Goal: Find specific page/section: Find specific page/section

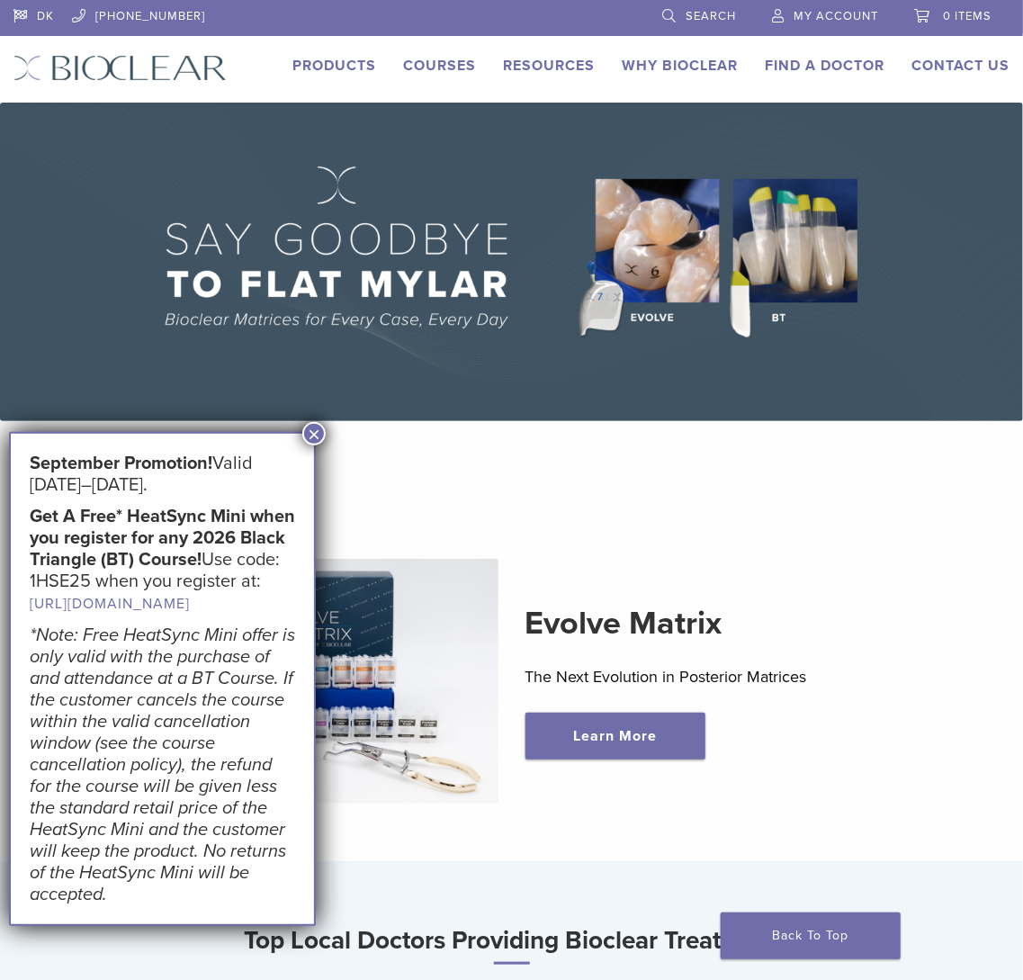
click at [322, 433] on button "×" at bounding box center [313, 433] width 23 height 23
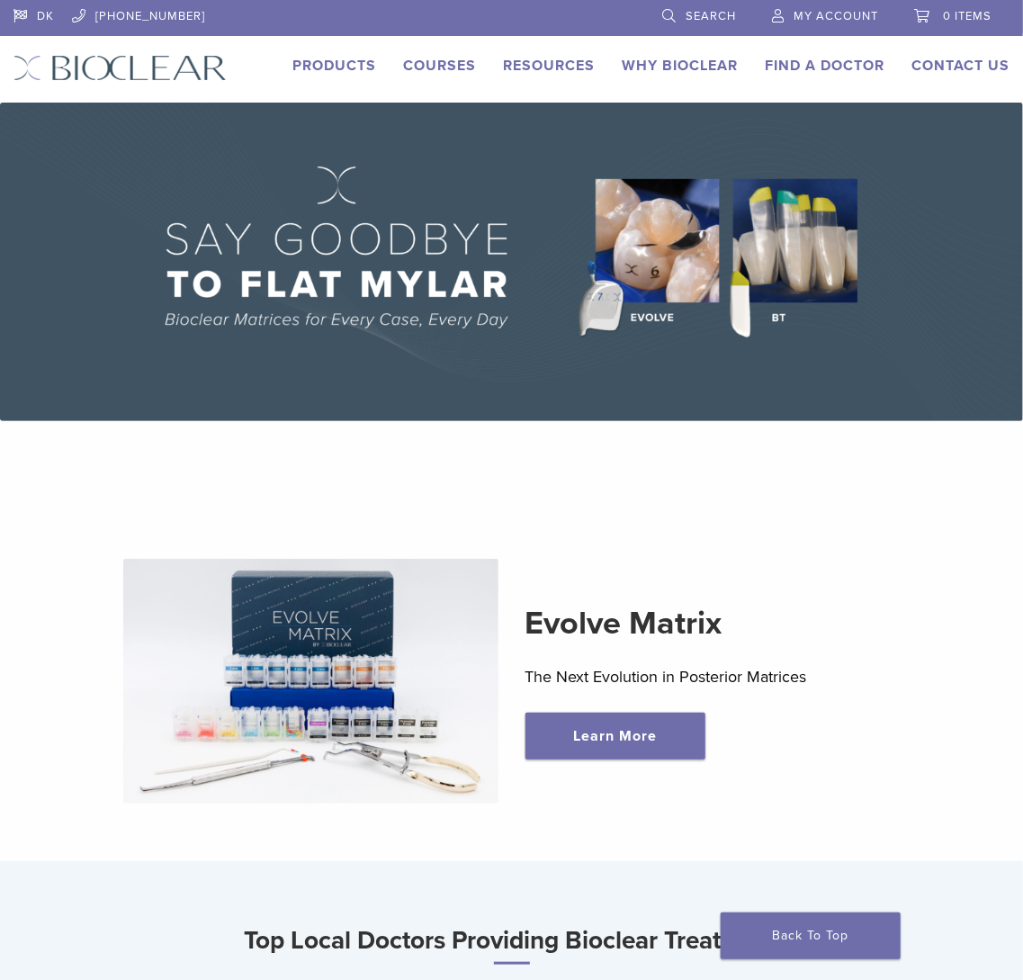
click at [322, 69] on link "Products" at bounding box center [334, 66] width 84 height 18
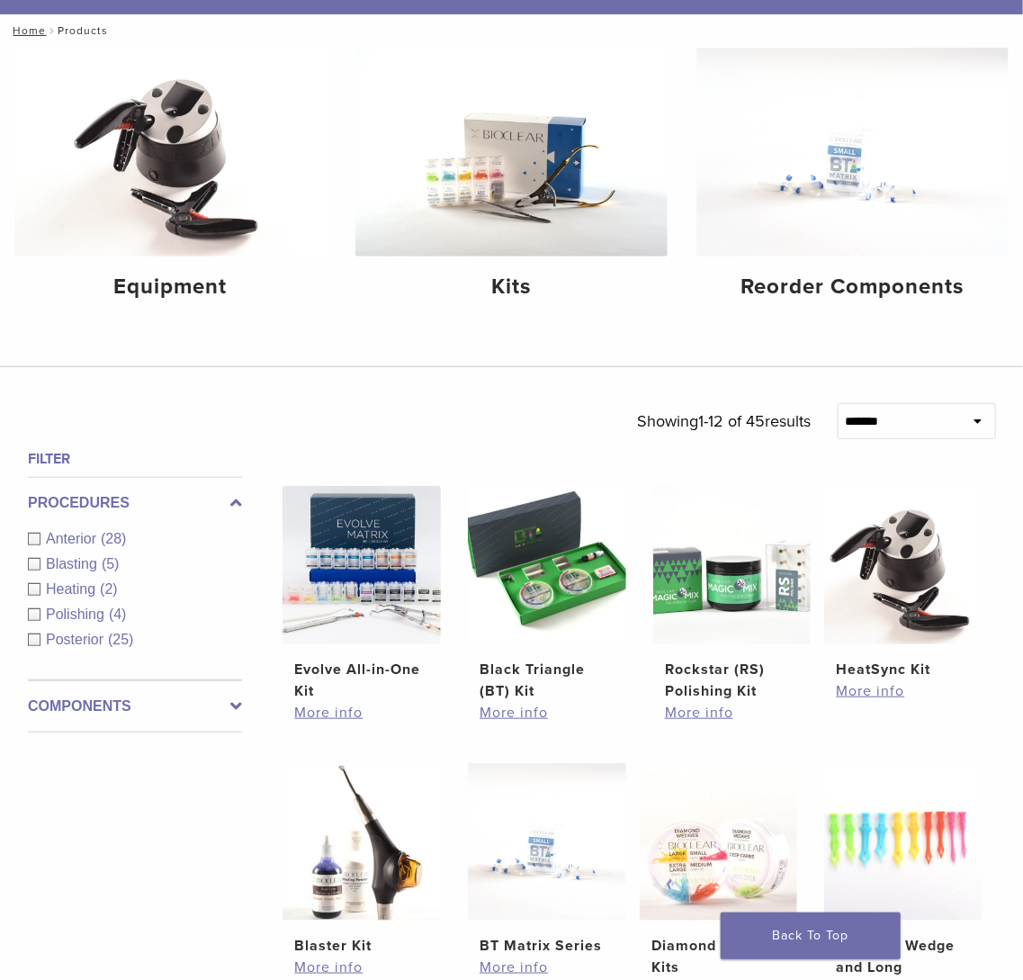
scroll to position [360, 0]
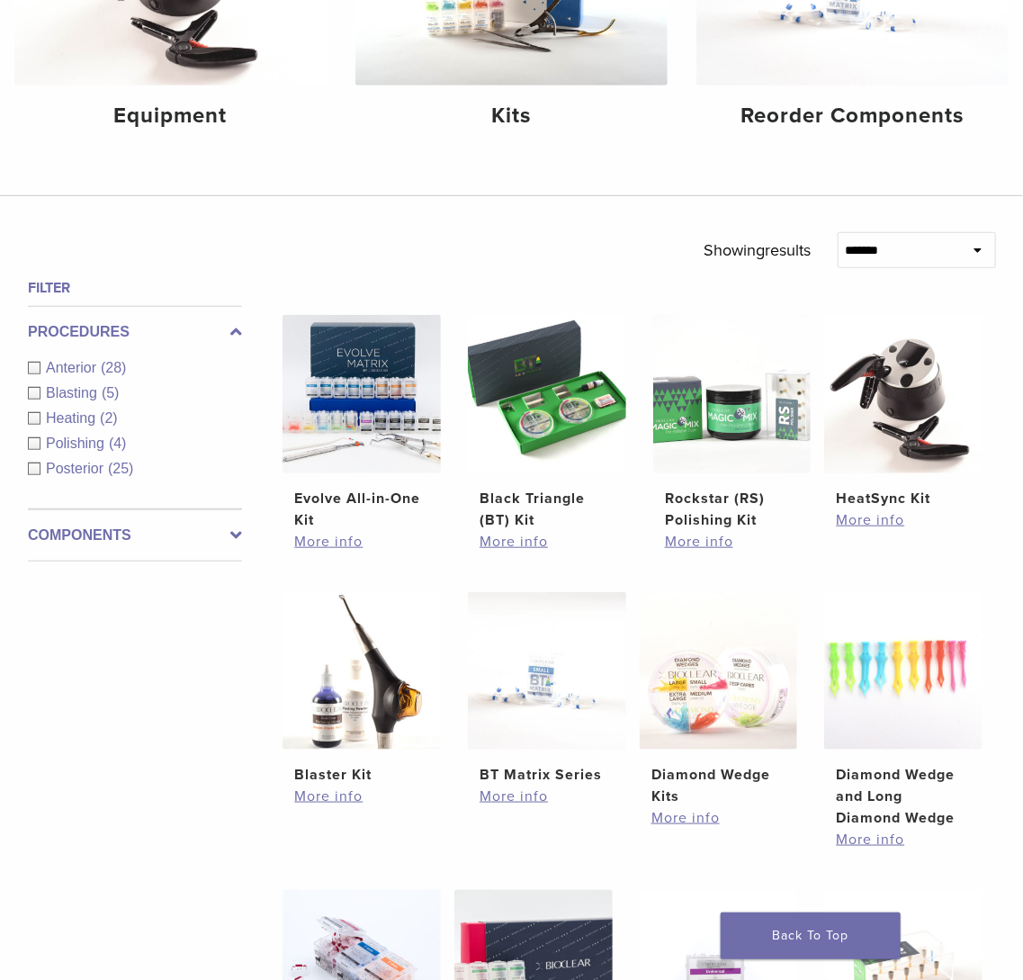
click at [32, 465] on div "Posterior (25)" at bounding box center [135, 469] width 214 height 22
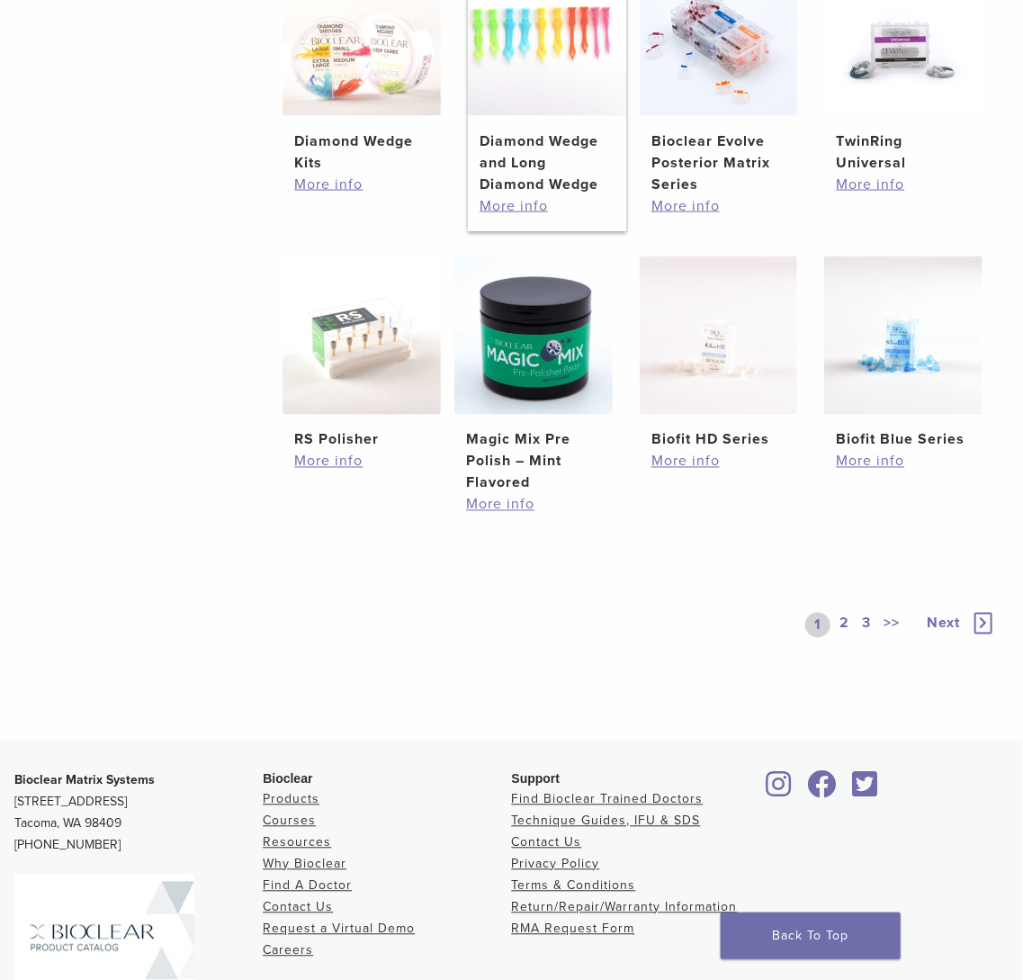
scroll to position [1183, 0]
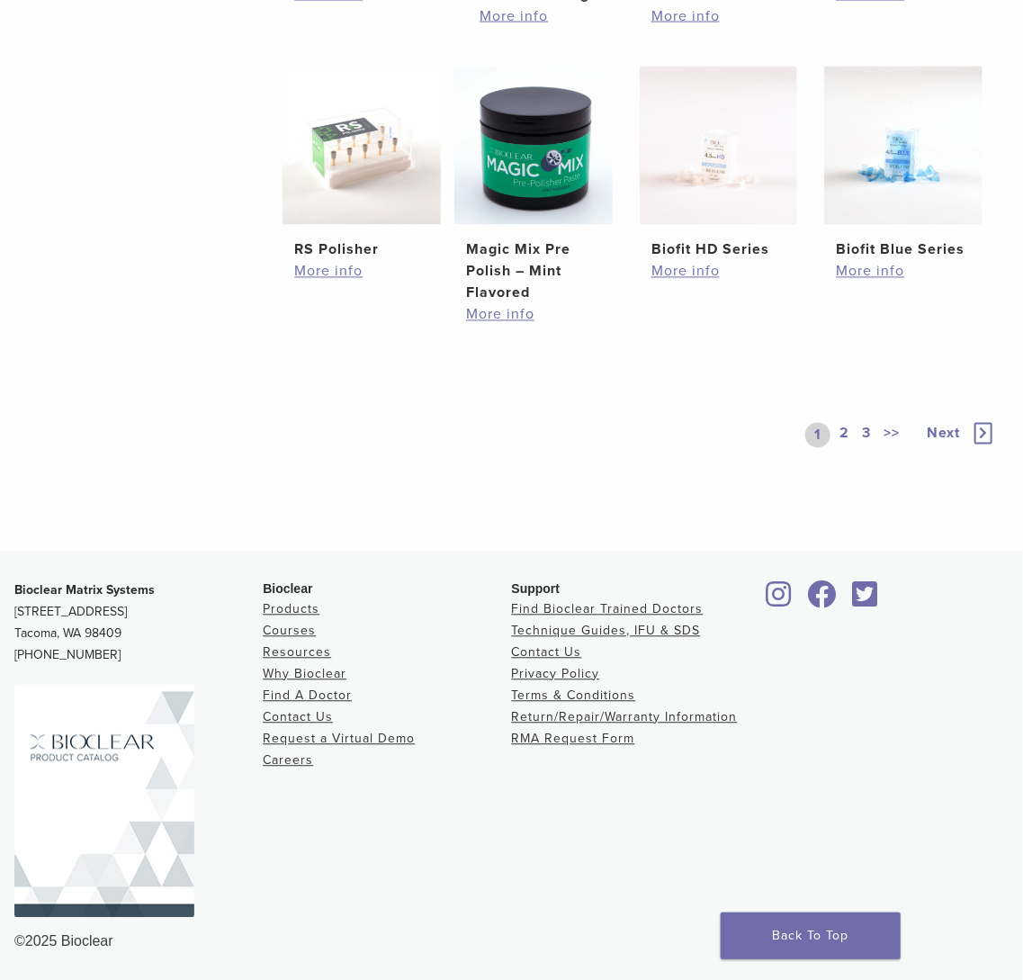
click at [839, 437] on link "2" at bounding box center [844, 435] width 17 height 25
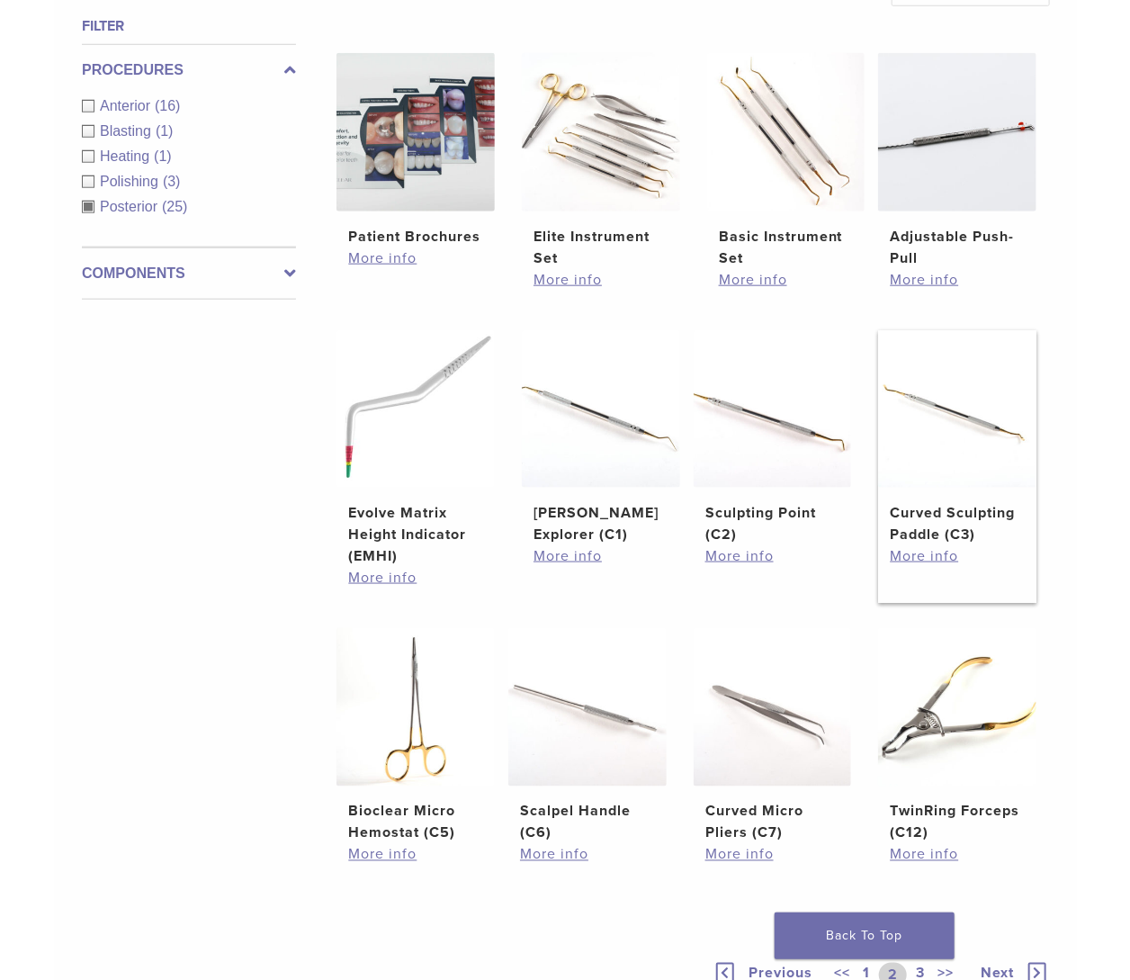
scroll to position [172, 0]
